Goal: Answer question/provide support

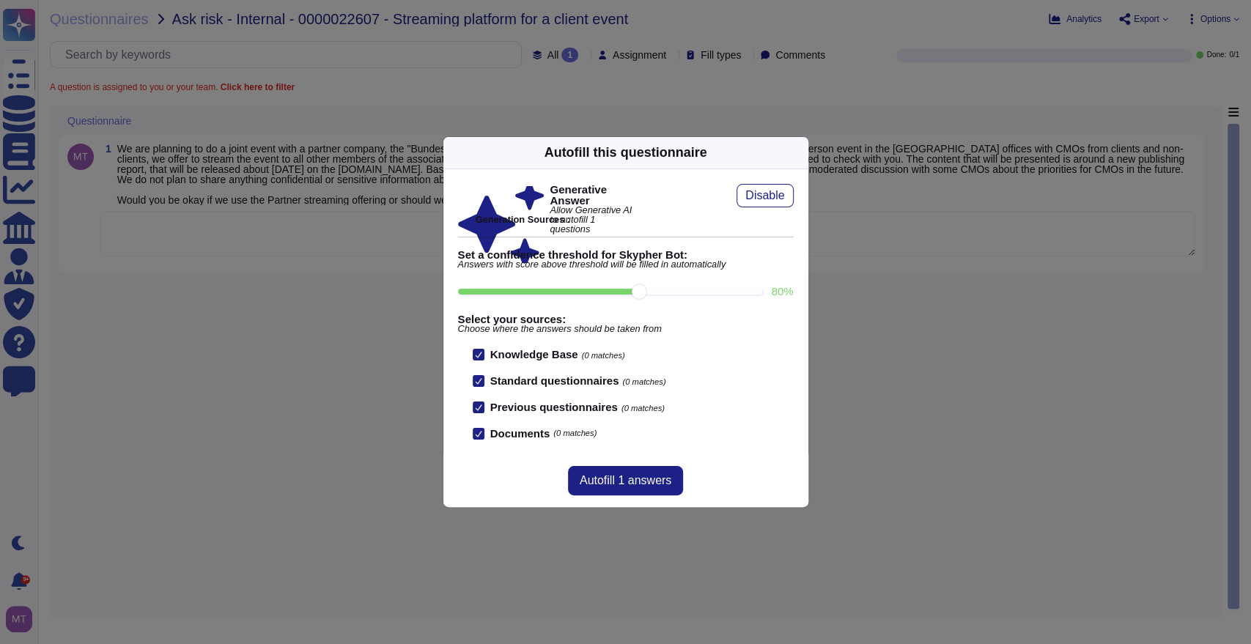
click at [799, 152] on icon at bounding box center [799, 152] width 0 height 0
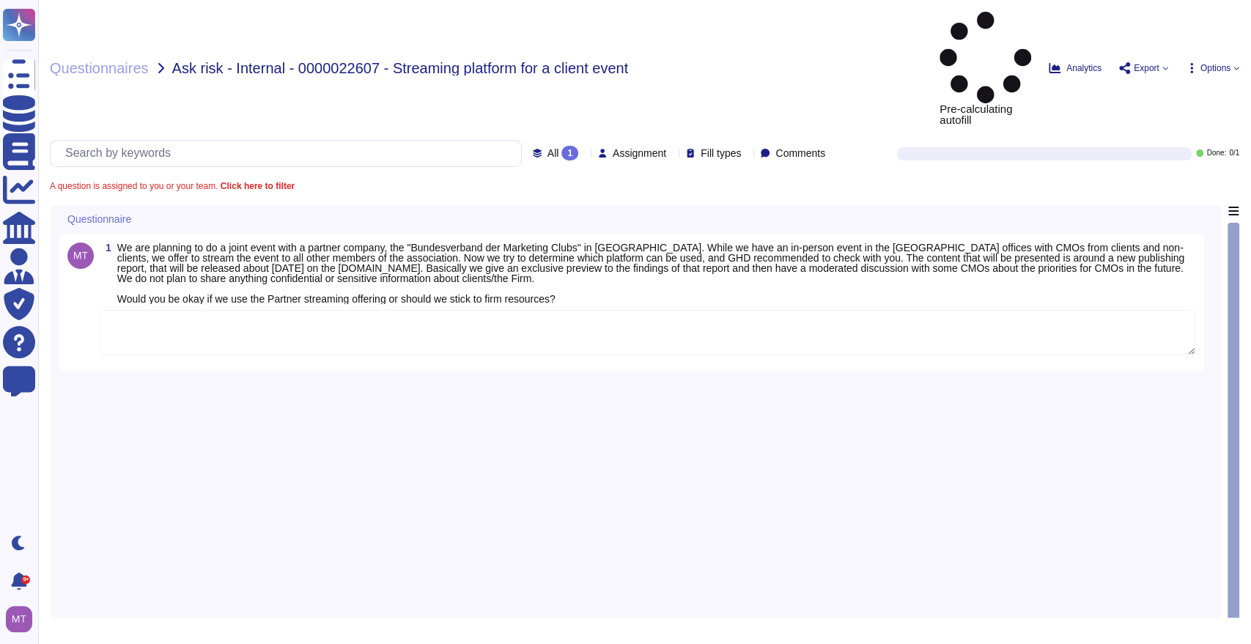
click at [158, 310] on textarea at bounding box center [647, 332] width 1095 height 45
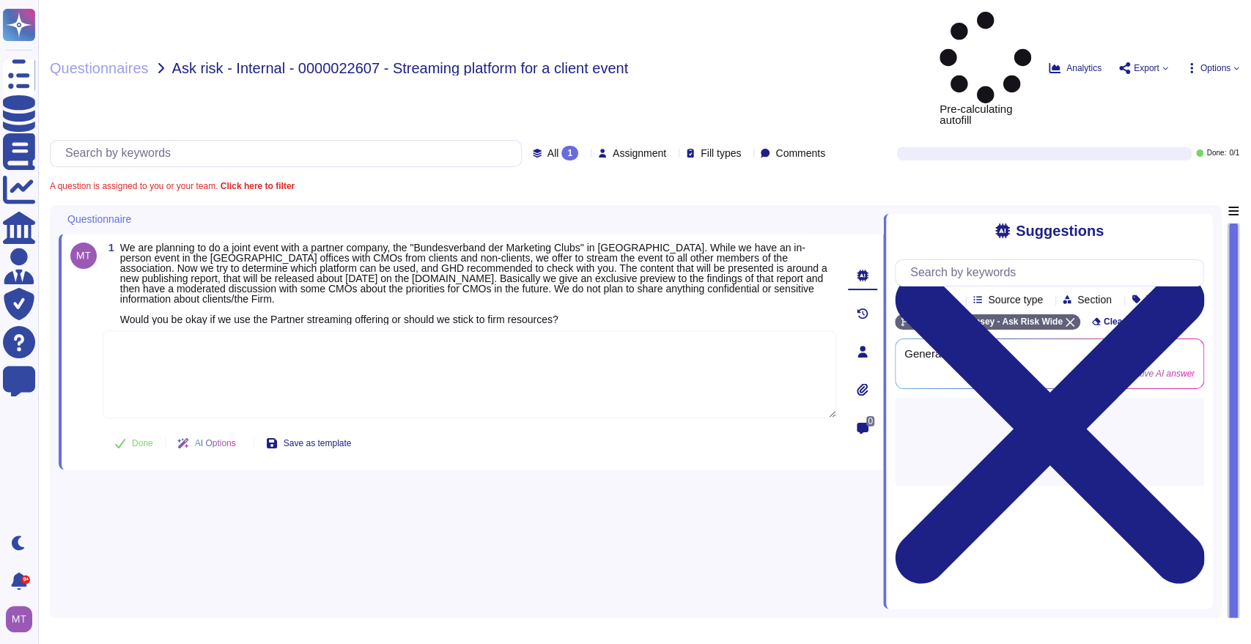
click at [163, 243] on div "1 We are planning to do a joint event with a partner company, the "Bundesverban…" at bounding box center [453, 352] width 766 height 218
